Goal: Find specific fact: Find specific fact

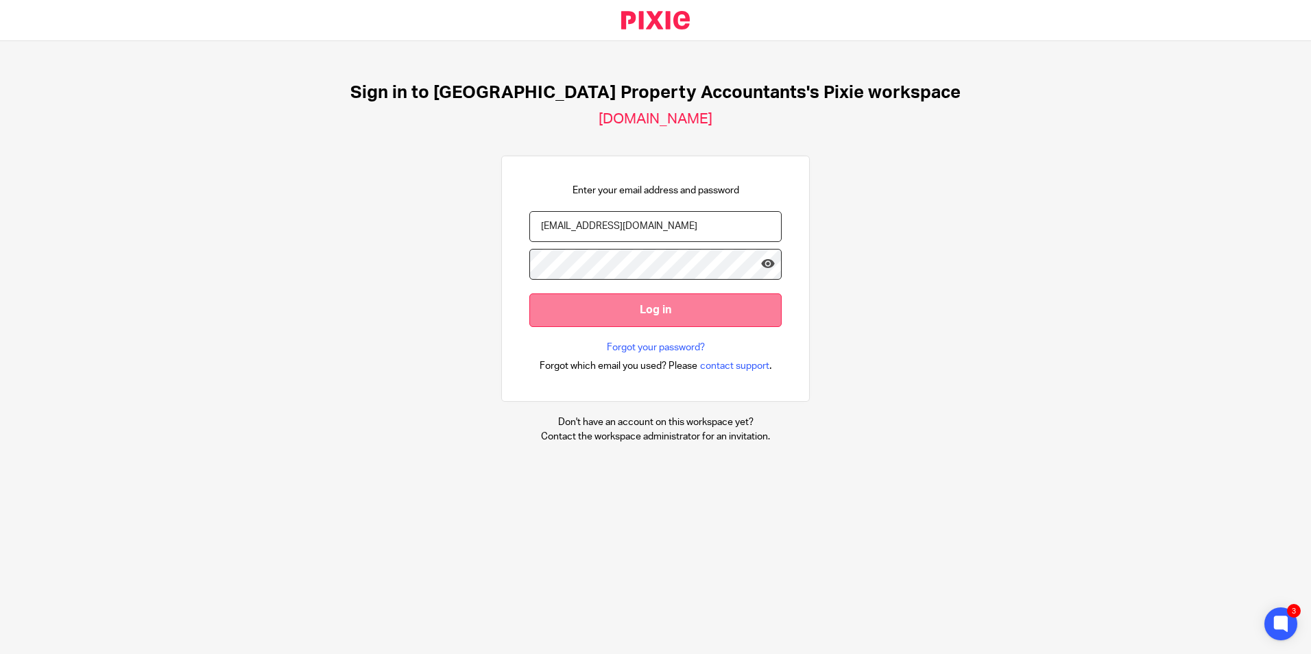
click at [692, 303] on input "Log in" at bounding box center [655, 311] width 252 height 34
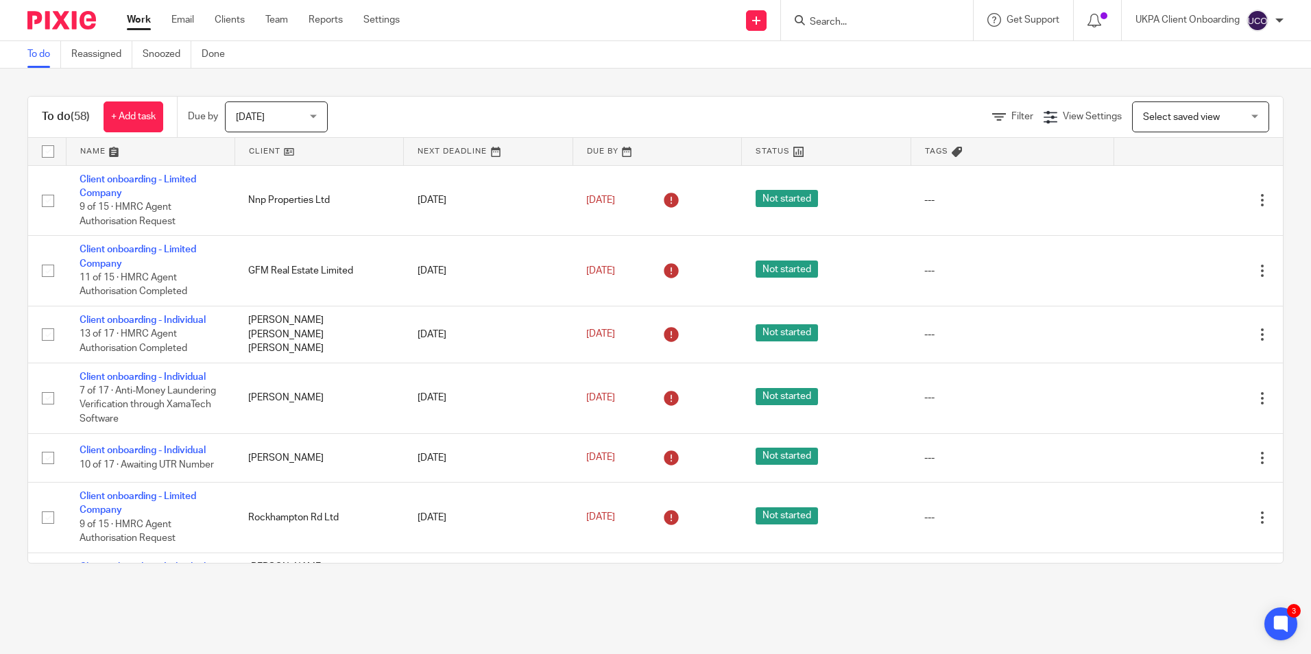
click at [846, 23] on input "Search" at bounding box center [870, 22] width 123 height 12
paste input "7831618384"
click at [810, 20] on input "7831618384" at bounding box center [870, 22] width 123 height 12
type input "[PHONE_NUMBER]"
drag, startPoint x: 942, startPoint y: 12, endPoint x: 1038, endPoint y: 42, distance: 99.8
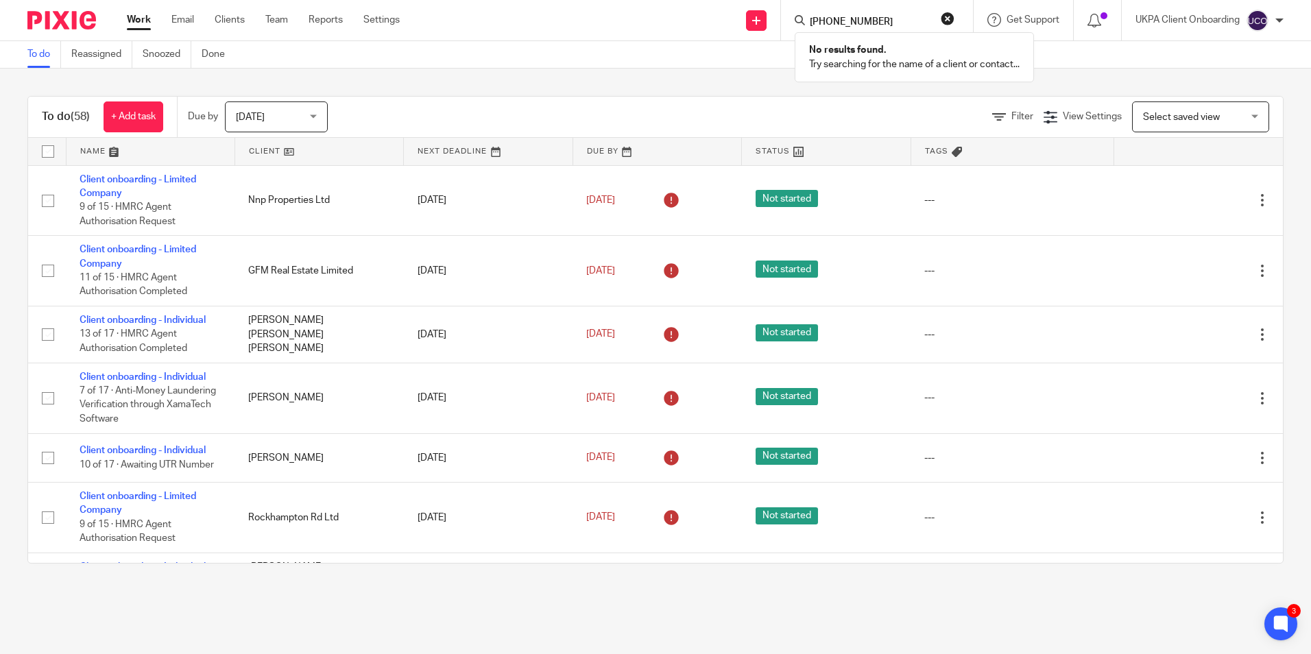
click at [942, 12] on button "reset" at bounding box center [948, 19] width 14 height 14
